Goal: Task Accomplishment & Management: Manage account settings

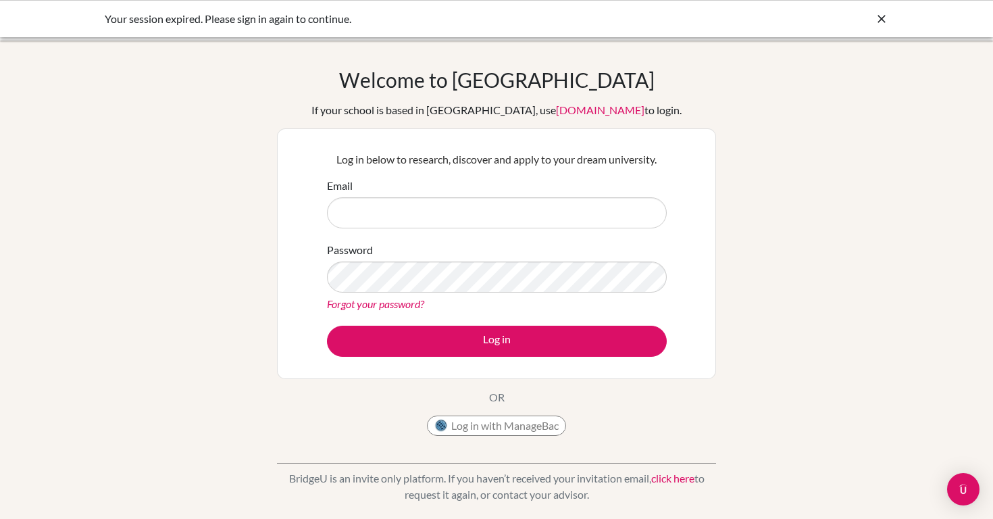
click at [484, 226] on input "Email" at bounding box center [497, 212] width 340 height 31
click at [514, 224] on input "Email" at bounding box center [497, 212] width 340 height 31
type input "kathleenoetomo@sekolahciputra.sch.id"
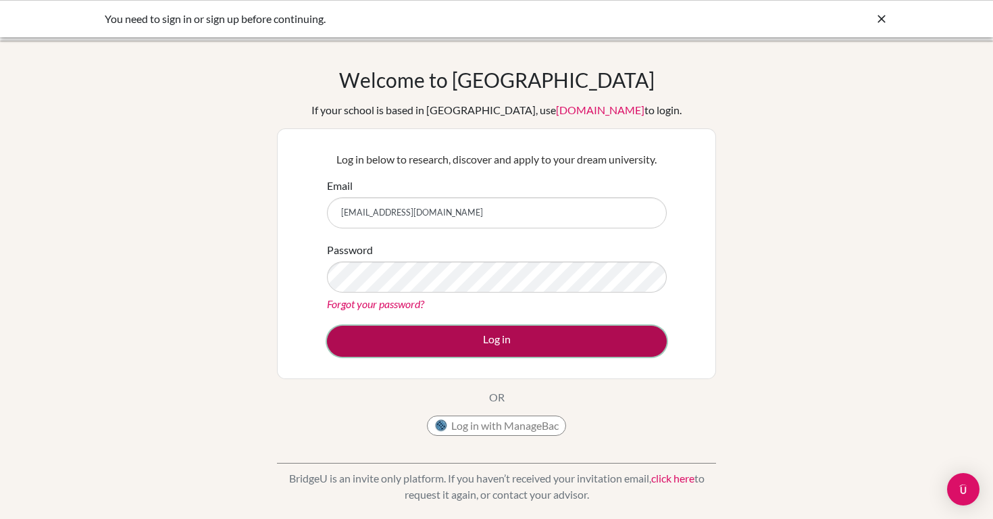
click at [495, 337] on button "Log in" at bounding box center [497, 341] width 340 height 31
